Goal: Transaction & Acquisition: Download file/media

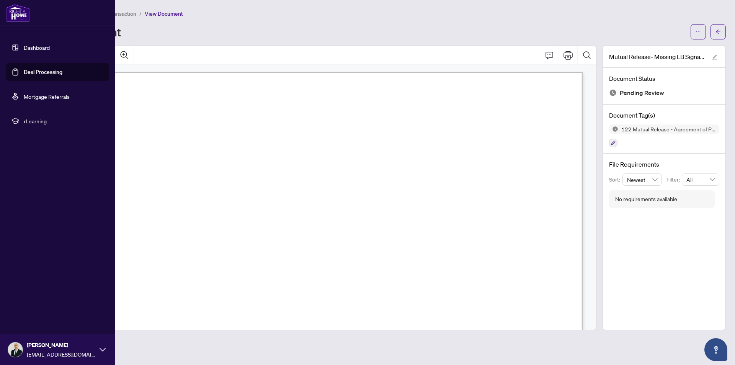
click at [37, 72] on link "Deal Processing" at bounding box center [43, 72] width 39 height 7
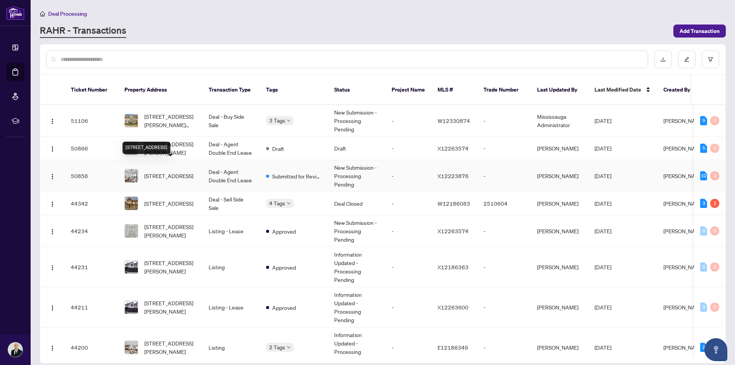
click at [178, 171] on span "[STREET_ADDRESS]" at bounding box center [168, 175] width 49 height 8
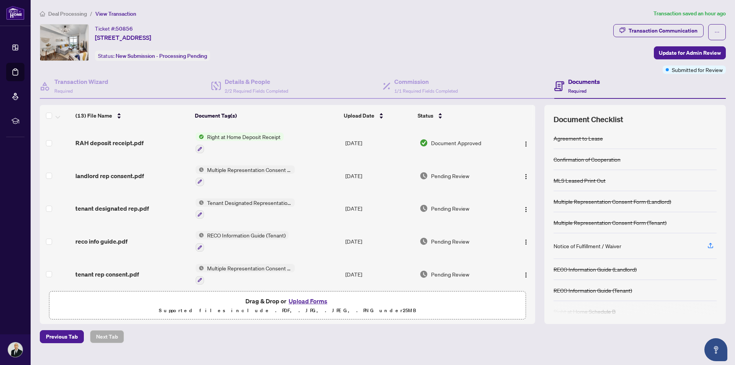
click at [134, 144] on span "RAH deposit receipt.pdf" at bounding box center [109, 142] width 68 height 9
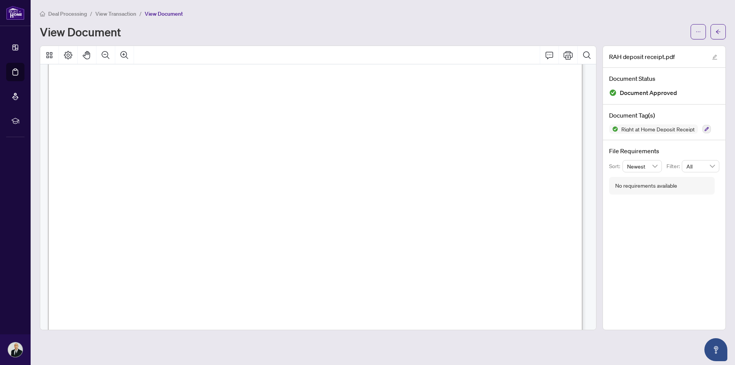
scroll to position [442, 0]
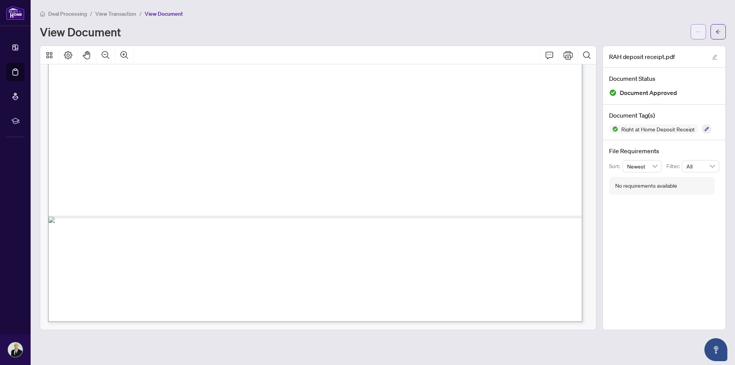
click at [701, 33] on button "button" at bounding box center [698, 31] width 15 height 15
click at [650, 48] on span "Download" at bounding box center [671, 48] width 58 height 8
